Goal: Task Accomplishment & Management: Complete application form

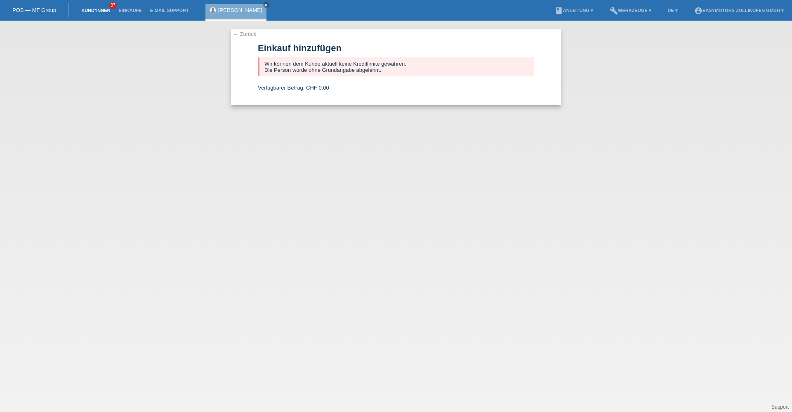
click at [91, 10] on link "Kund*innen" at bounding box center [95, 10] width 37 height 5
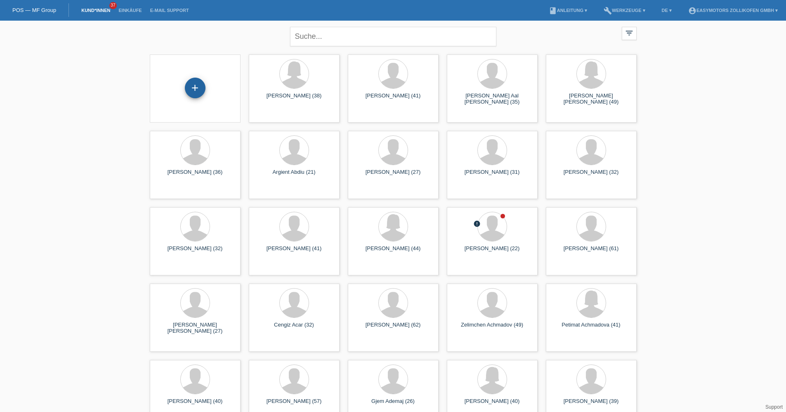
click at [188, 89] on div "+" at bounding box center [195, 88] width 20 height 14
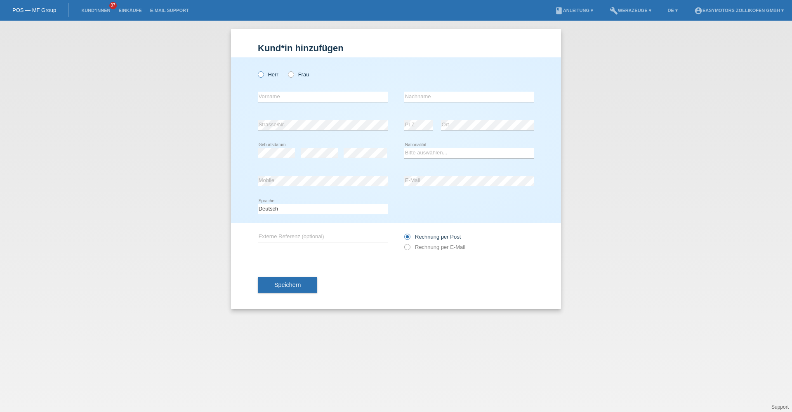
click at [257, 70] on icon at bounding box center [257, 70] width 0 height 0
click at [262, 73] on input "Herr" at bounding box center [260, 73] width 5 height 5
radio input "true"
click at [273, 97] on input "text" at bounding box center [323, 97] width 130 height 10
type input "Tom"
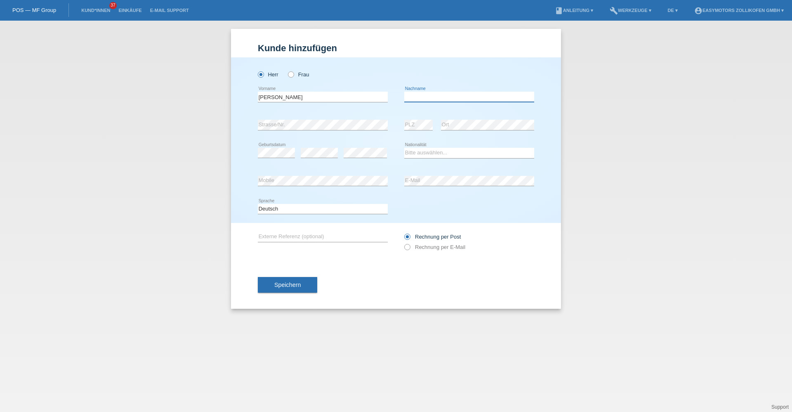
click at [426, 92] on input "text" at bounding box center [469, 97] width 130 height 10
type input "Eglin"
click at [302, 158] on icon at bounding box center [319, 158] width 37 height 0
click at [418, 156] on select "Bitte auswählen... Schweiz Deutschland Liechtenstein Österreich ------------ Af…" at bounding box center [469, 153] width 130 height 10
click at [388, 222] on div "Herr Frau Tom error Vorname C" at bounding box center [396, 139] width 330 height 165
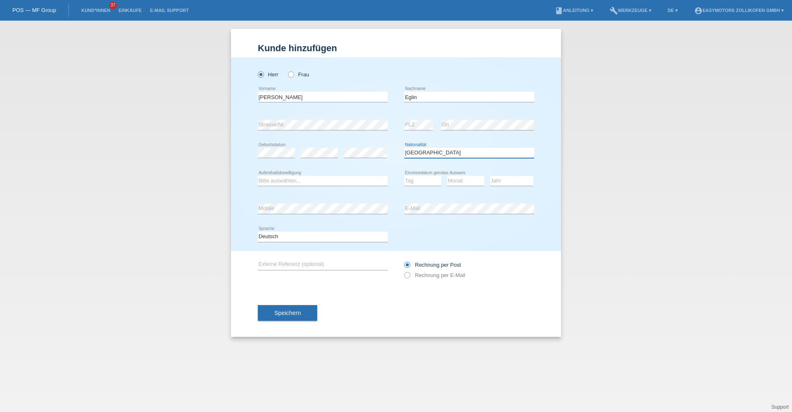
click at [457, 154] on select "Bitte auswählen... Schweiz Deutschland Liechtenstein Österreich ------------ Af…" at bounding box center [469, 153] width 130 height 10
select select "CH"
click at [404, 148] on select "Bitte auswählen... Schweiz Deutschland Liechtenstein Österreich ------------ Af…" at bounding box center [469, 153] width 130 height 10
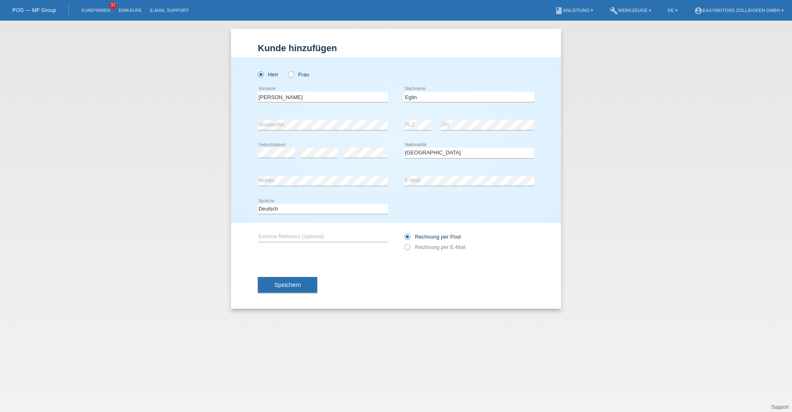
click at [446, 147] on div "Bitte auswählen... Schweiz Deutschland Liechtenstein Österreich ------------ Af…" at bounding box center [469, 153] width 130 height 28
click at [446, 149] on select "Bitte auswählen... Schweiz Deutschland Liechtenstein Österreich ------------ Af…" at bounding box center [469, 153] width 130 height 10
click at [598, 182] on div "Kund*in hinzufügen Kunde hinzufügen Kundin hinzufügen Herr Frau Tom error Vorna…" at bounding box center [396, 216] width 792 height 391
click at [302, 279] on button "Speichern" at bounding box center [287, 285] width 59 height 16
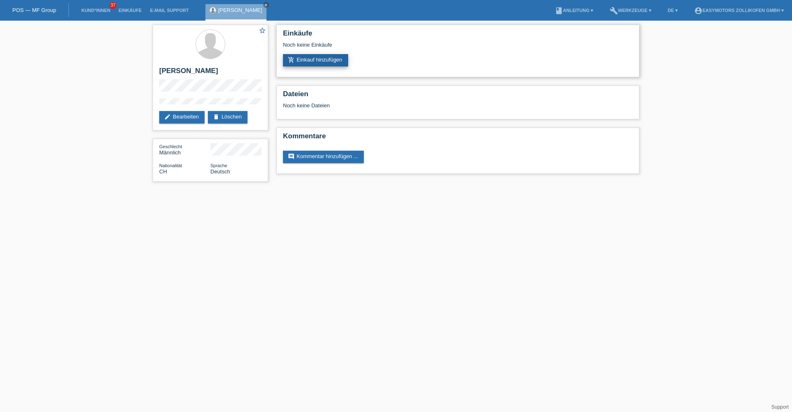
click at [303, 63] on link "add_shopping_cart Einkauf hinzufügen" at bounding box center [315, 60] width 65 height 12
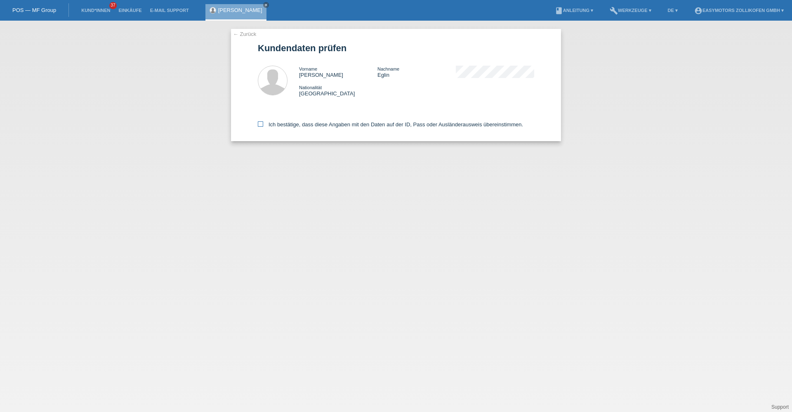
click at [262, 126] on icon at bounding box center [260, 123] width 5 height 5
click at [262, 126] on input "Ich bestätige, dass diese Angaben mit den Daten auf der ID, Pass oder Ausländer…" at bounding box center [260, 123] width 5 height 5
checkbox input "true"
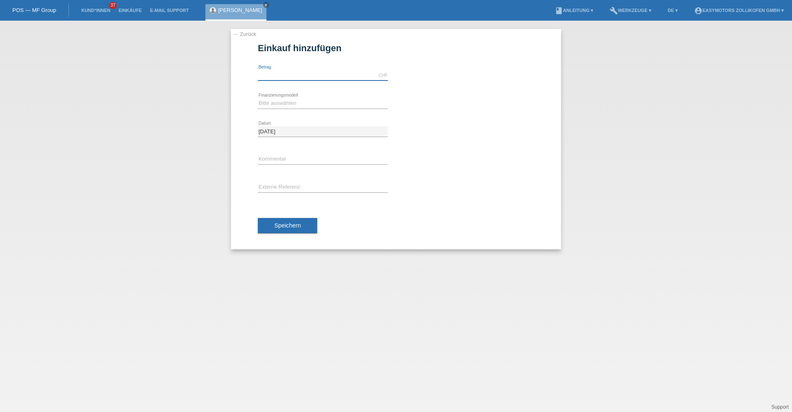
click at [288, 74] on input "text" at bounding box center [323, 75] width 130 height 10
